Goal: Transaction & Acquisition: Purchase product/service

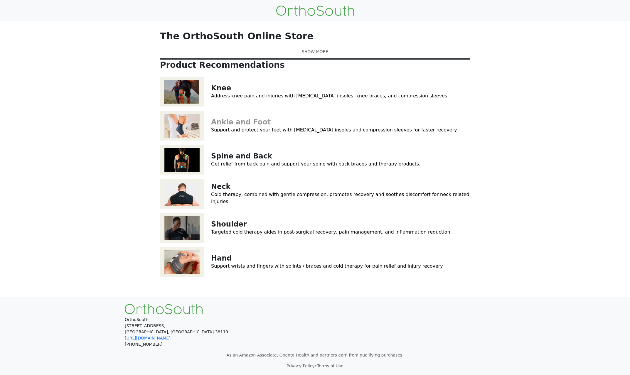
click at [224, 126] on link "Ankle and Foot" at bounding box center [241, 122] width 60 height 8
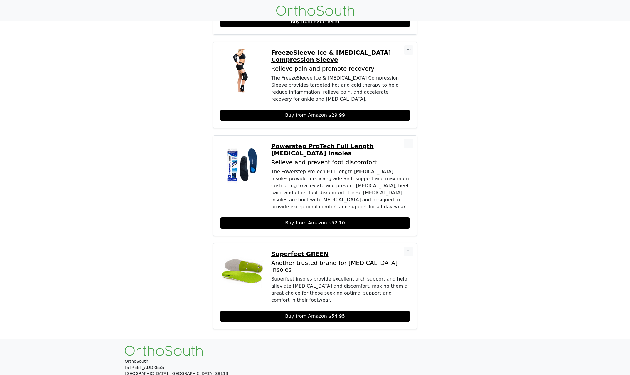
scroll to position [191, 0]
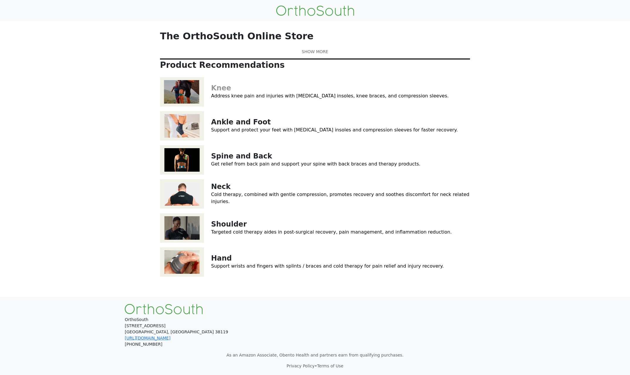
click at [224, 92] on link "Knee" at bounding box center [221, 88] width 20 height 8
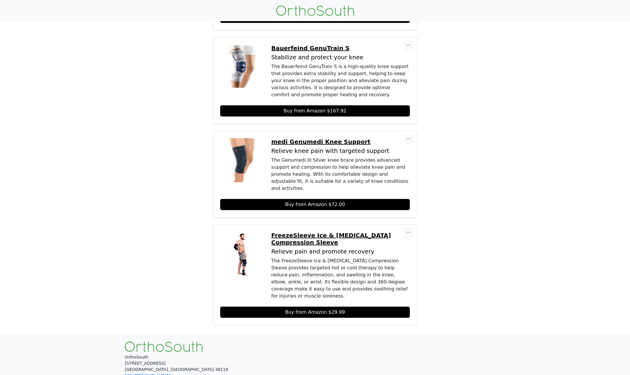
scroll to position [303, 0]
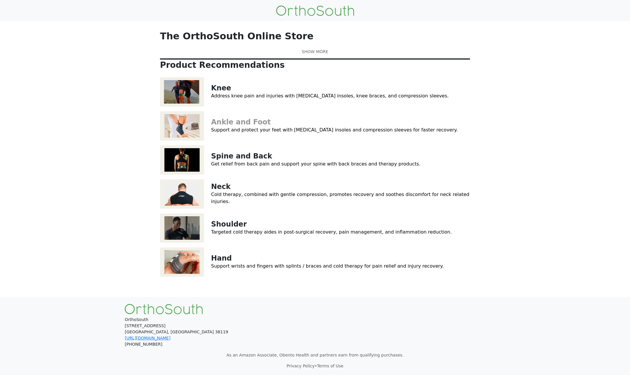
click at [233, 126] on link "Ankle and Foot" at bounding box center [241, 122] width 60 height 8
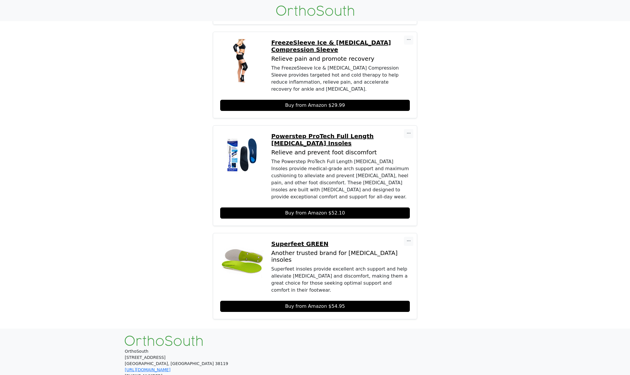
scroll to position [191, 0]
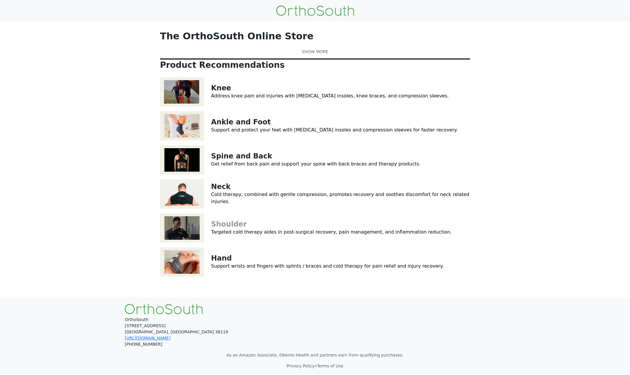
click at [232, 228] on link "Shoulder" at bounding box center [229, 224] width 36 height 8
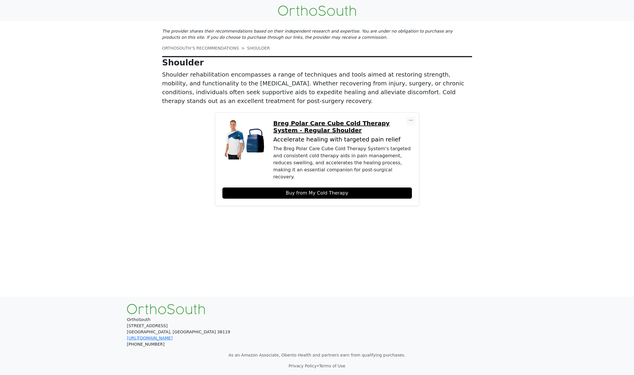
click at [316, 188] on link "Buy from My Cold Therapy" at bounding box center [317, 193] width 190 height 11
